Goal: Obtain resource: Download file/media

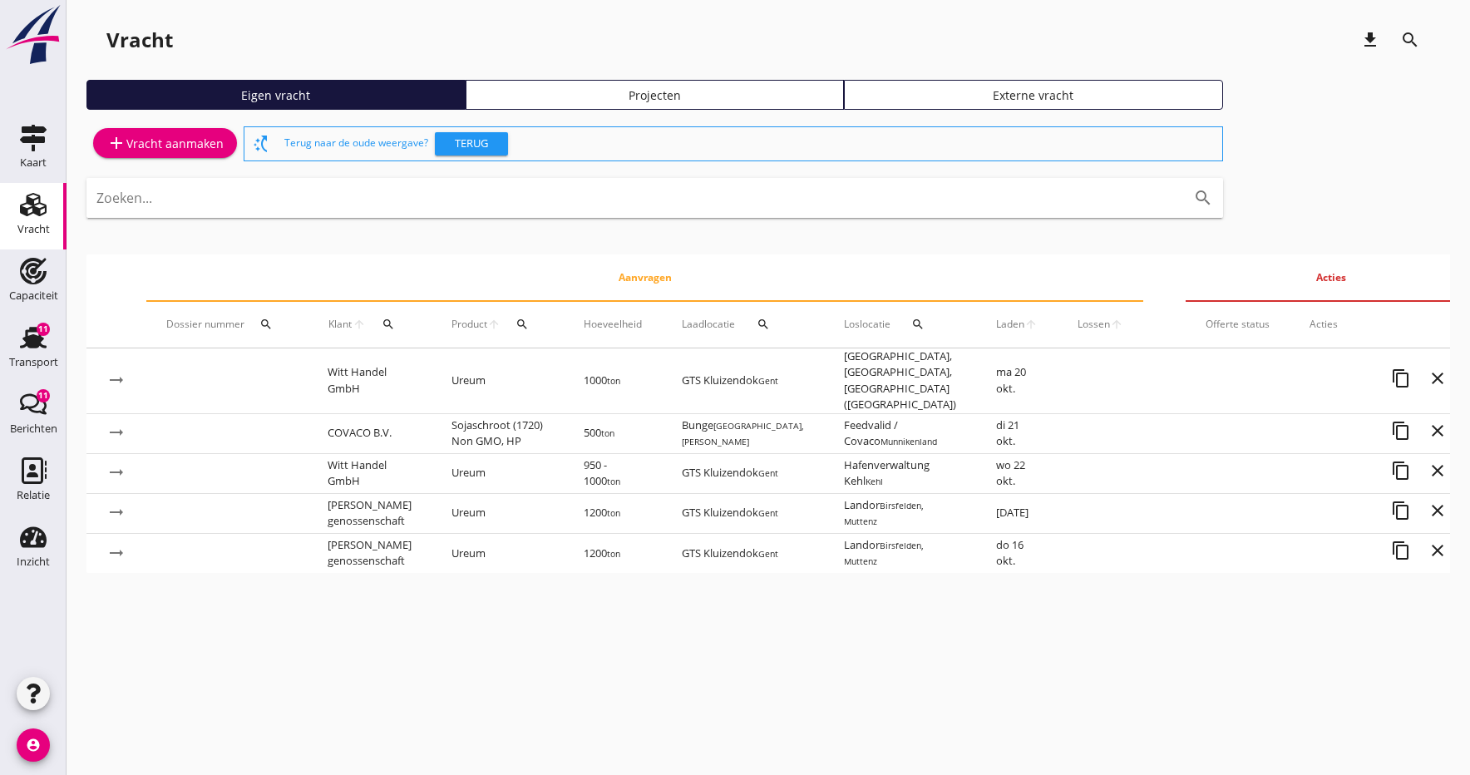
click at [996, 322] on span "Laden" at bounding box center [1010, 324] width 28 height 15
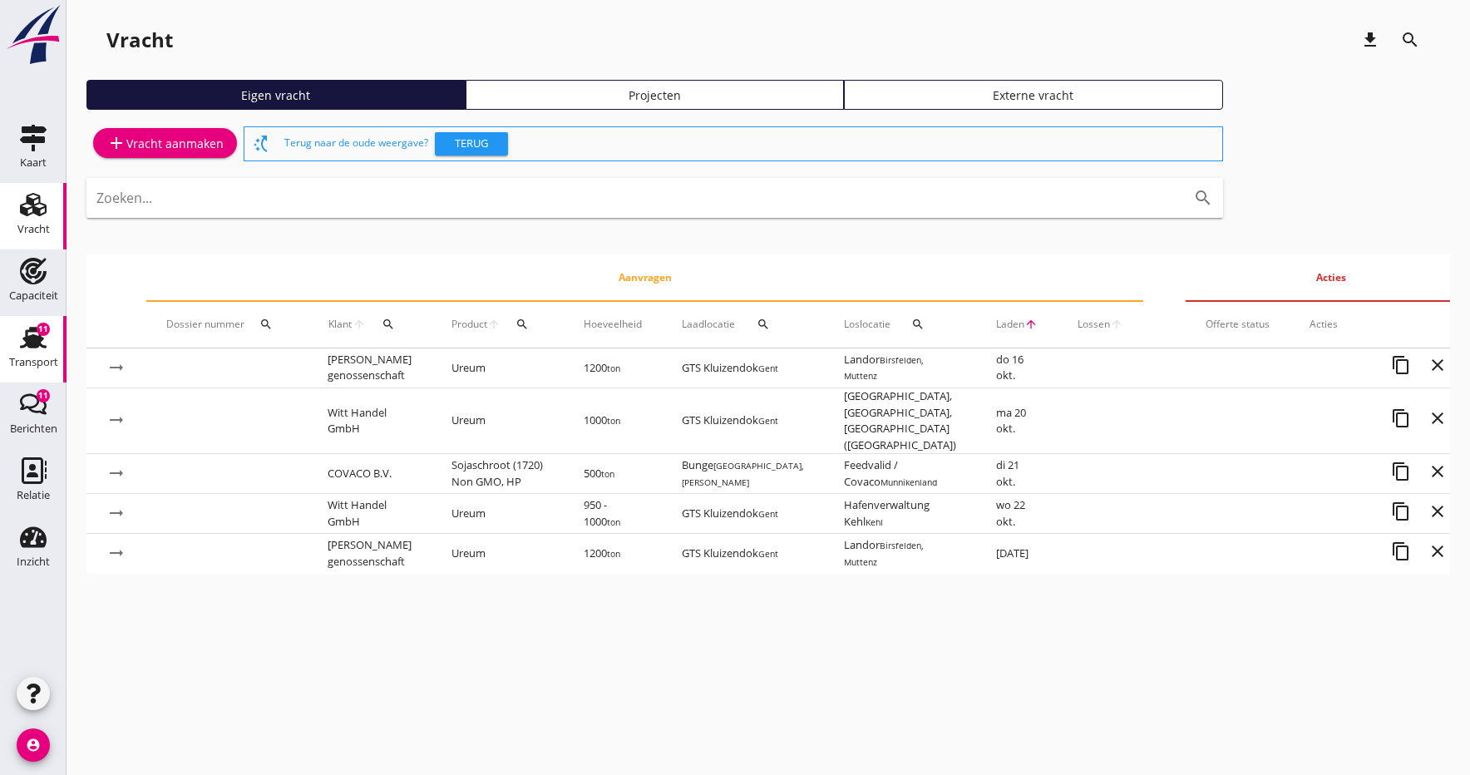
click at [32, 345] on use at bounding box center [33, 338] width 27 height 22
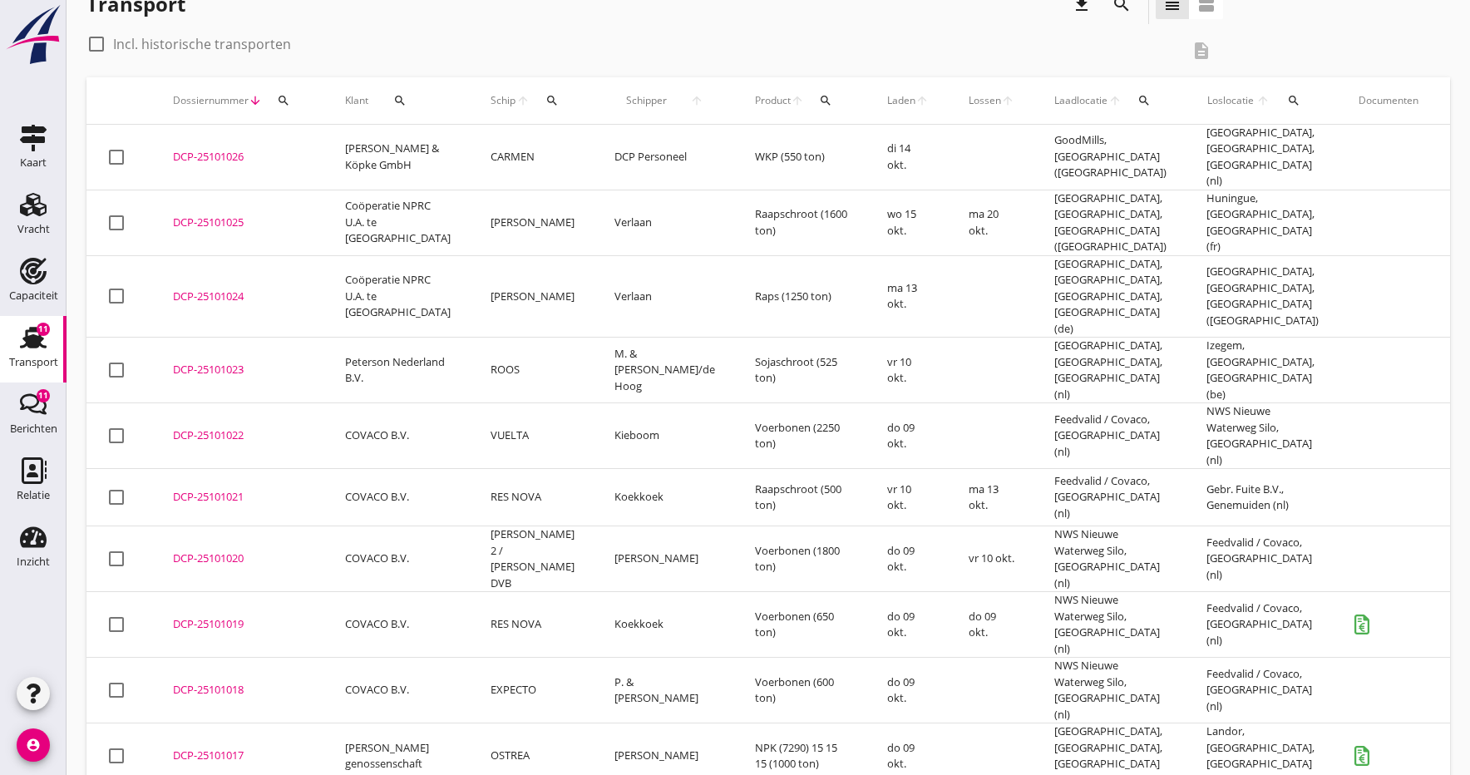
scroll to position [35, 0]
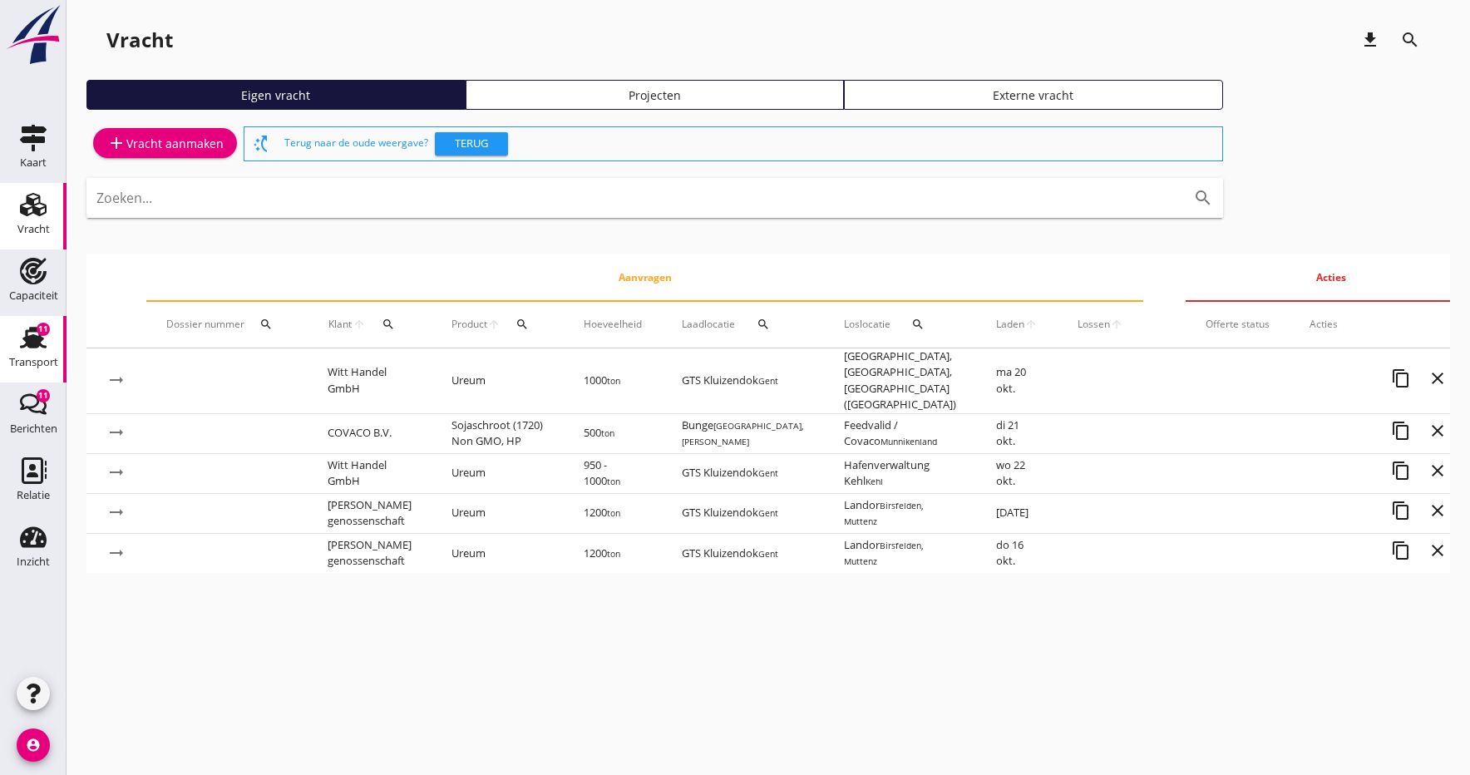
click at [12, 349] on link "Transport Transport 11" at bounding box center [33, 349] width 67 height 67
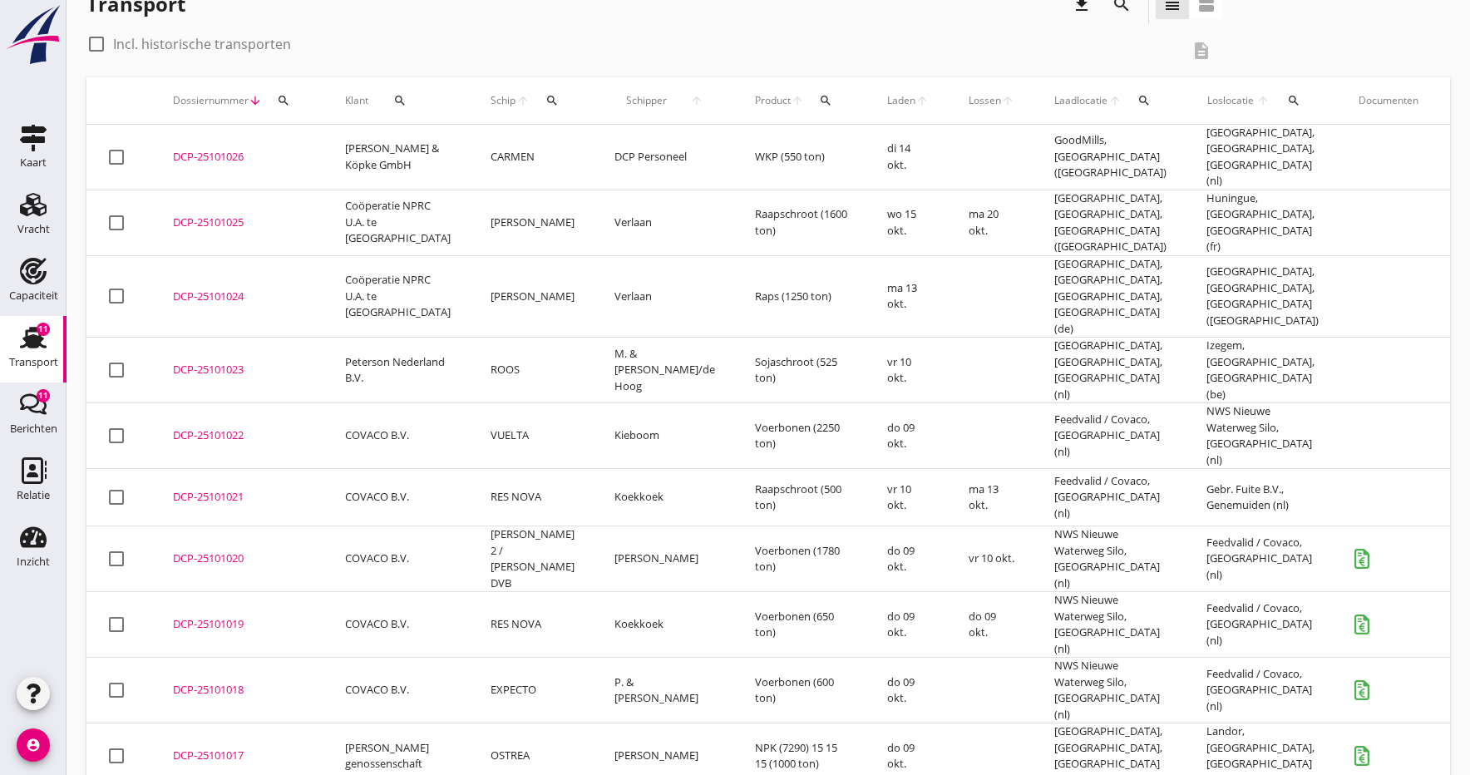
scroll to position [35, 0]
click at [203, 617] on div "DCP-25101019" at bounding box center [239, 625] width 132 height 17
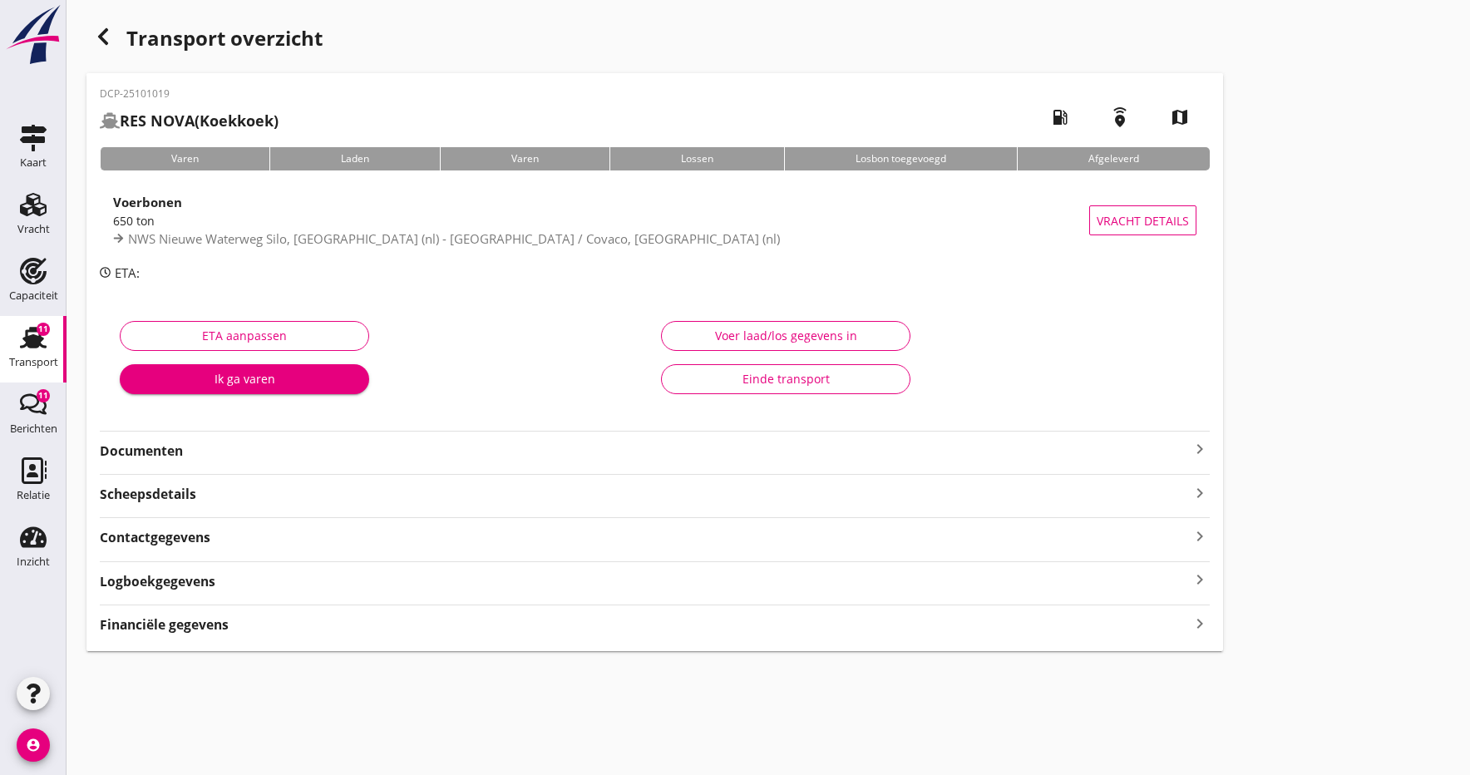
click at [175, 452] on strong "Documenten" at bounding box center [645, 450] width 1090 height 19
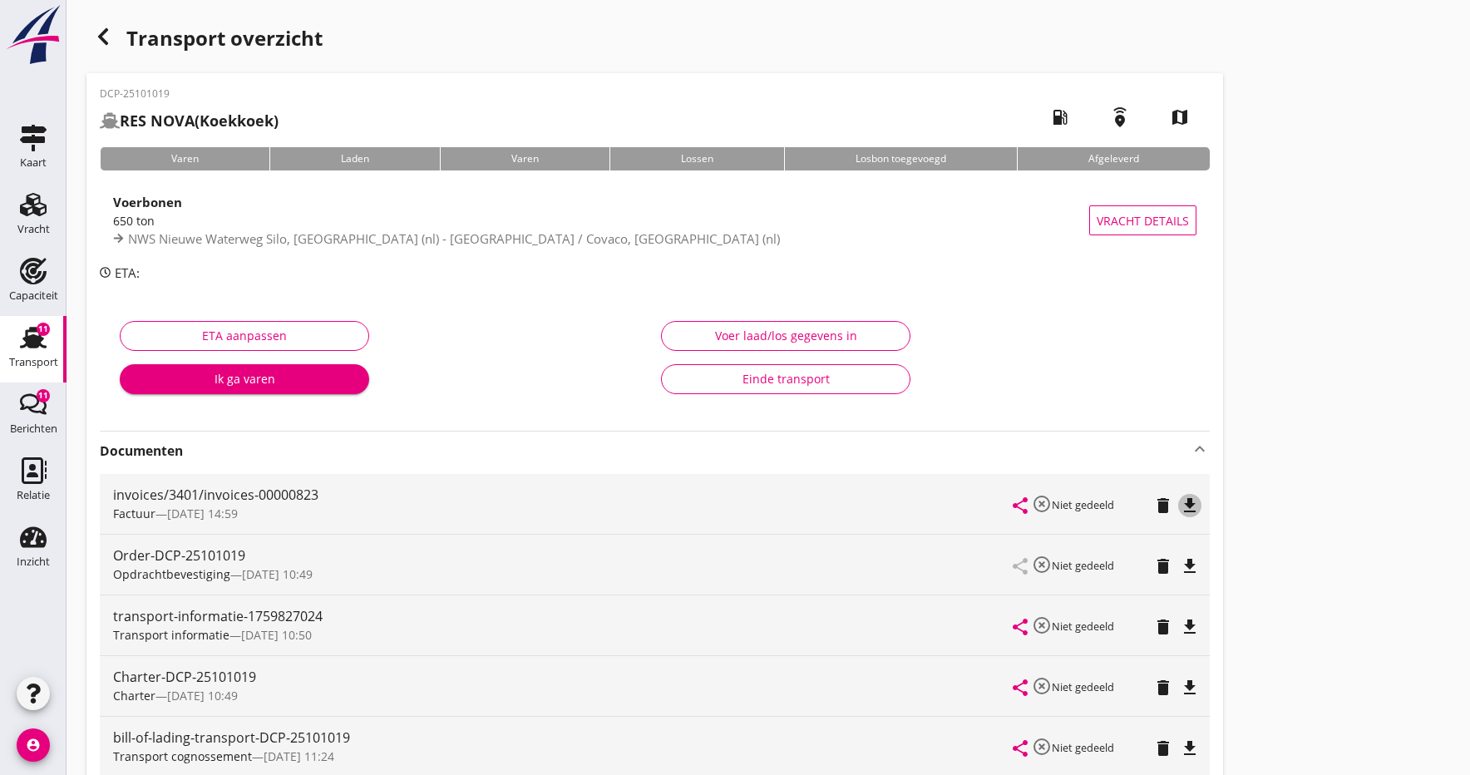
click at [1187, 500] on icon "file_download" at bounding box center [1190, 505] width 20 height 20
click at [1187, 500] on icon "open_in_browser" at bounding box center [1190, 505] width 20 height 20
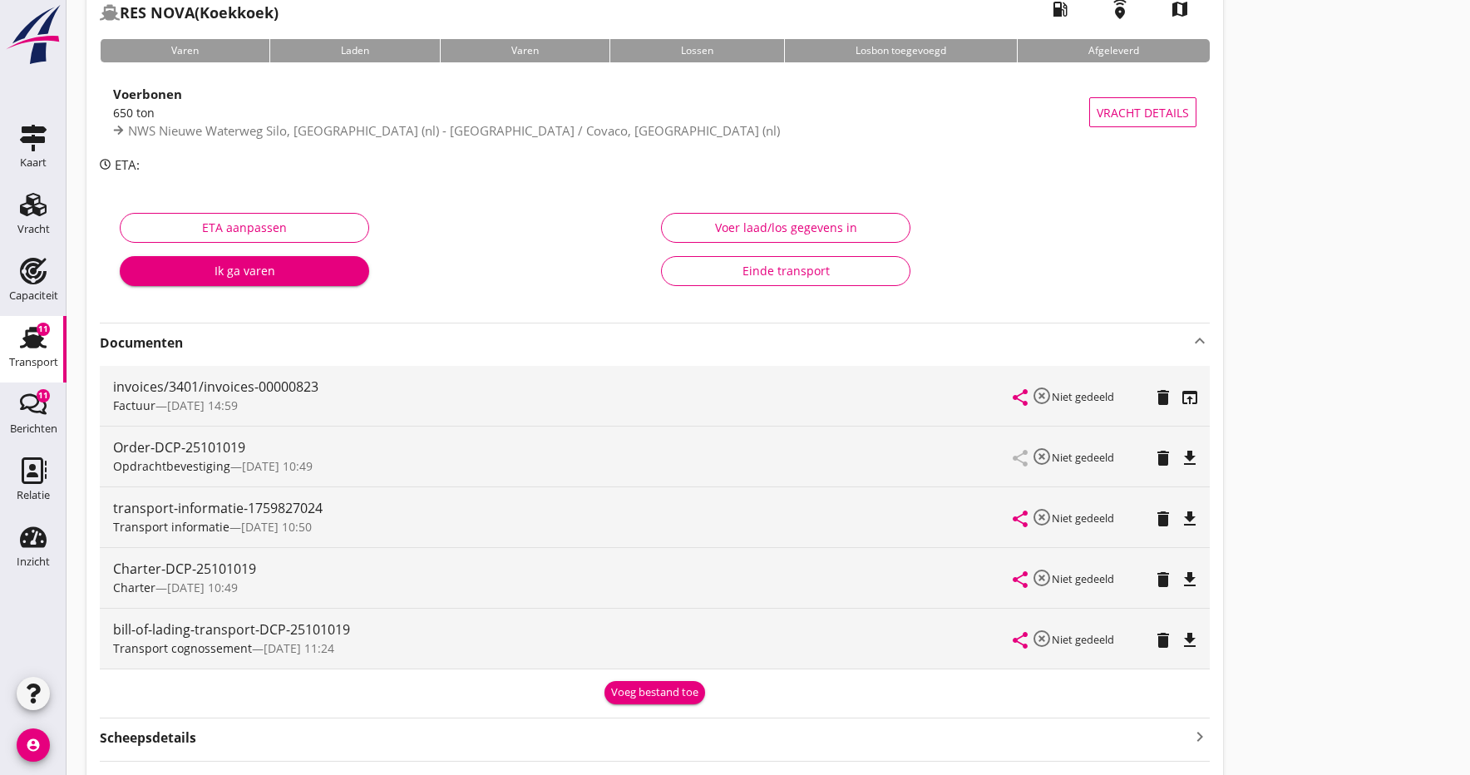
scroll to position [110, 0]
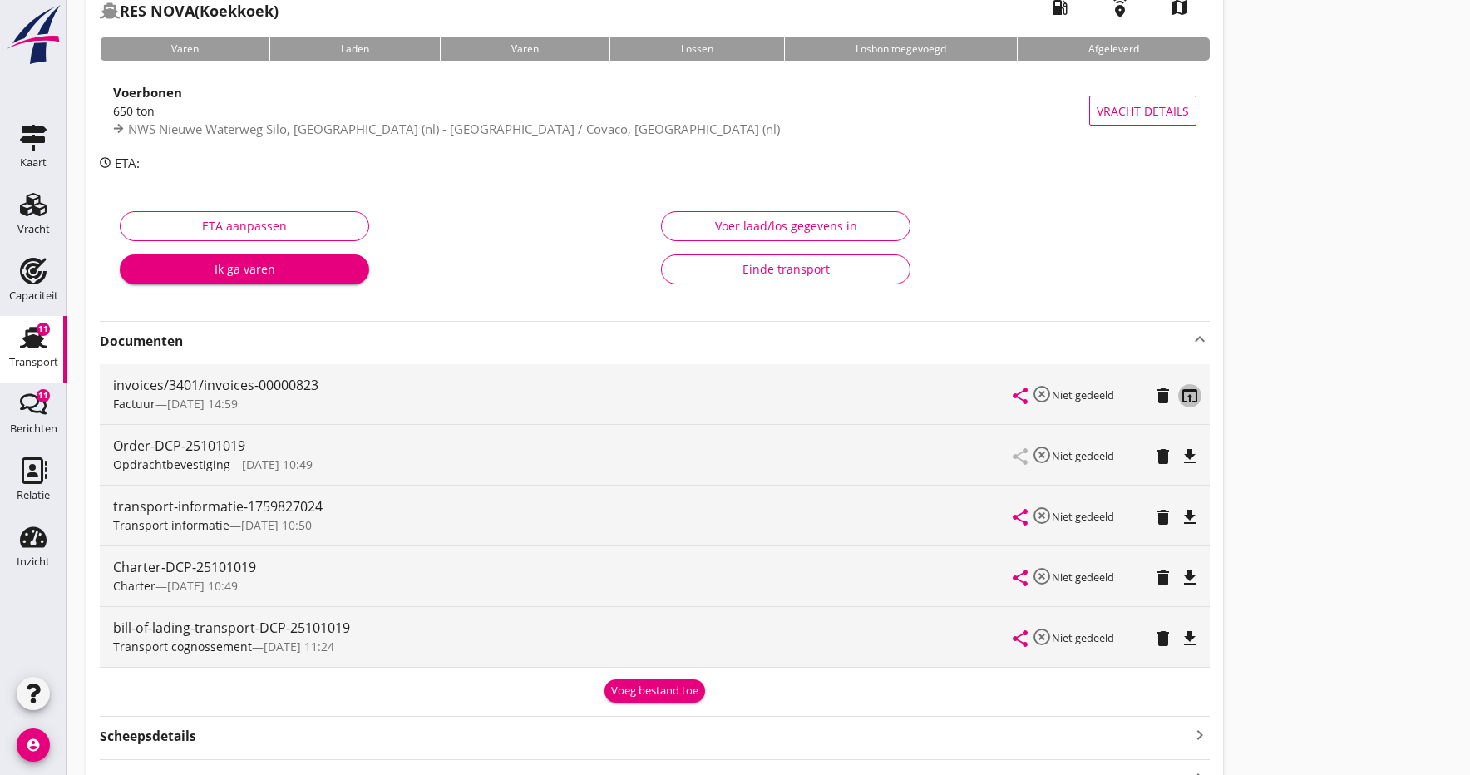
click at [1188, 393] on icon "open_in_browser" at bounding box center [1190, 396] width 20 height 20
